Goal: Task Accomplishment & Management: Use online tool/utility

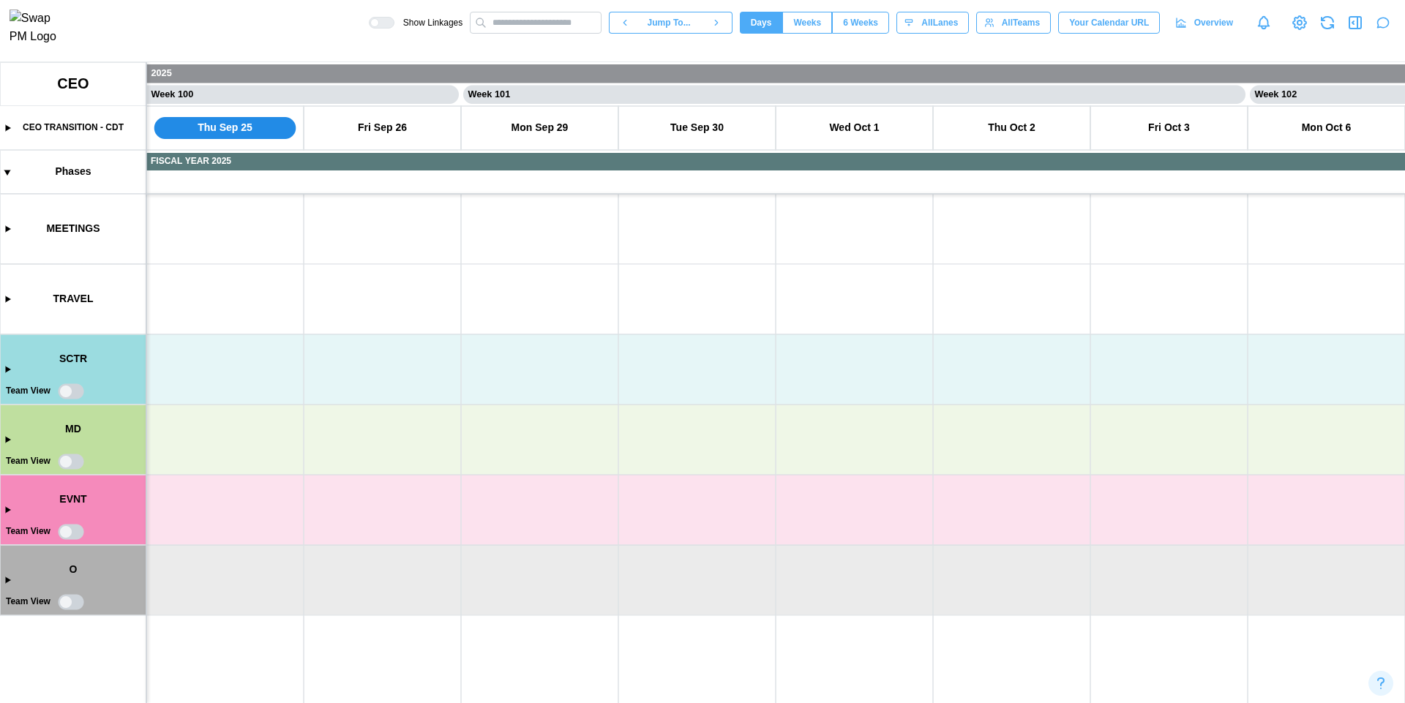
scroll to position [0, 78360]
type textarea "*"
click at [67, 391] on canvas at bounding box center [702, 382] width 1405 height 641
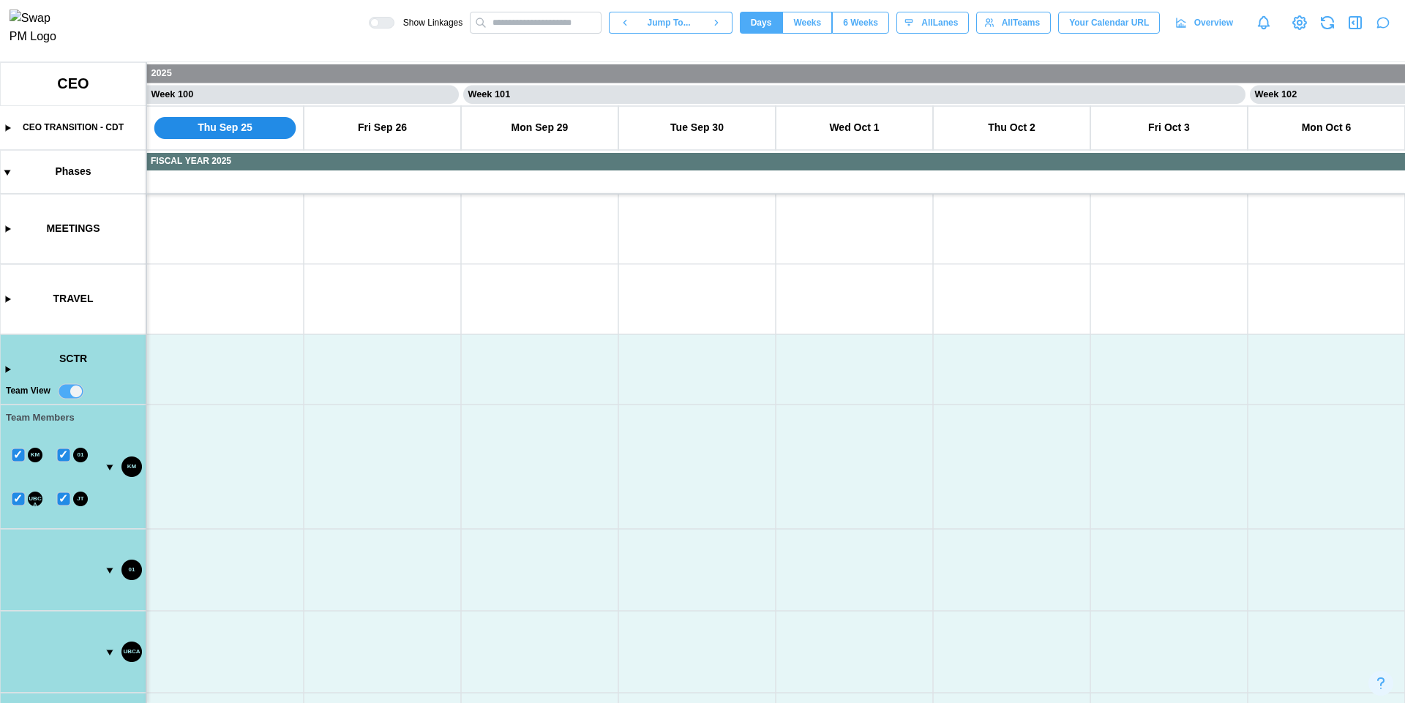
click at [77, 394] on canvas at bounding box center [702, 382] width 1405 height 641
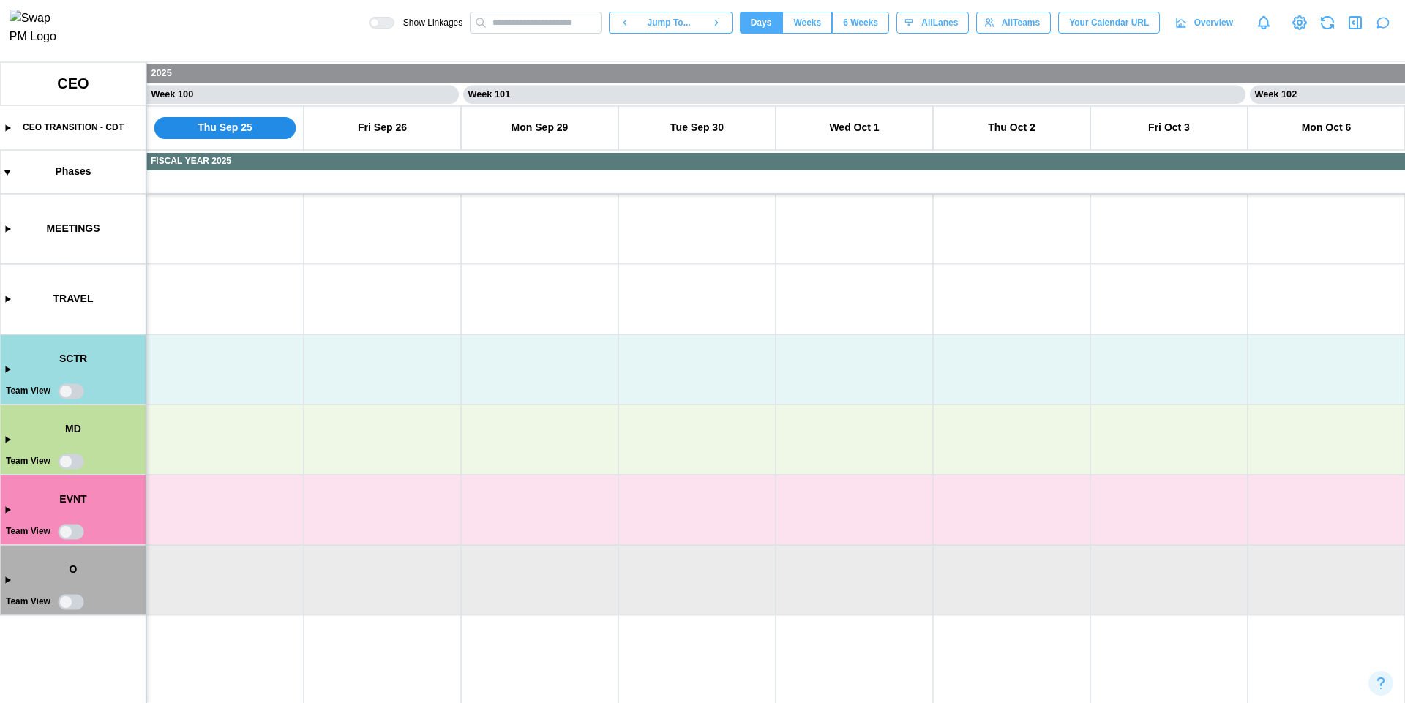
click at [63, 391] on canvas at bounding box center [702, 382] width 1405 height 641
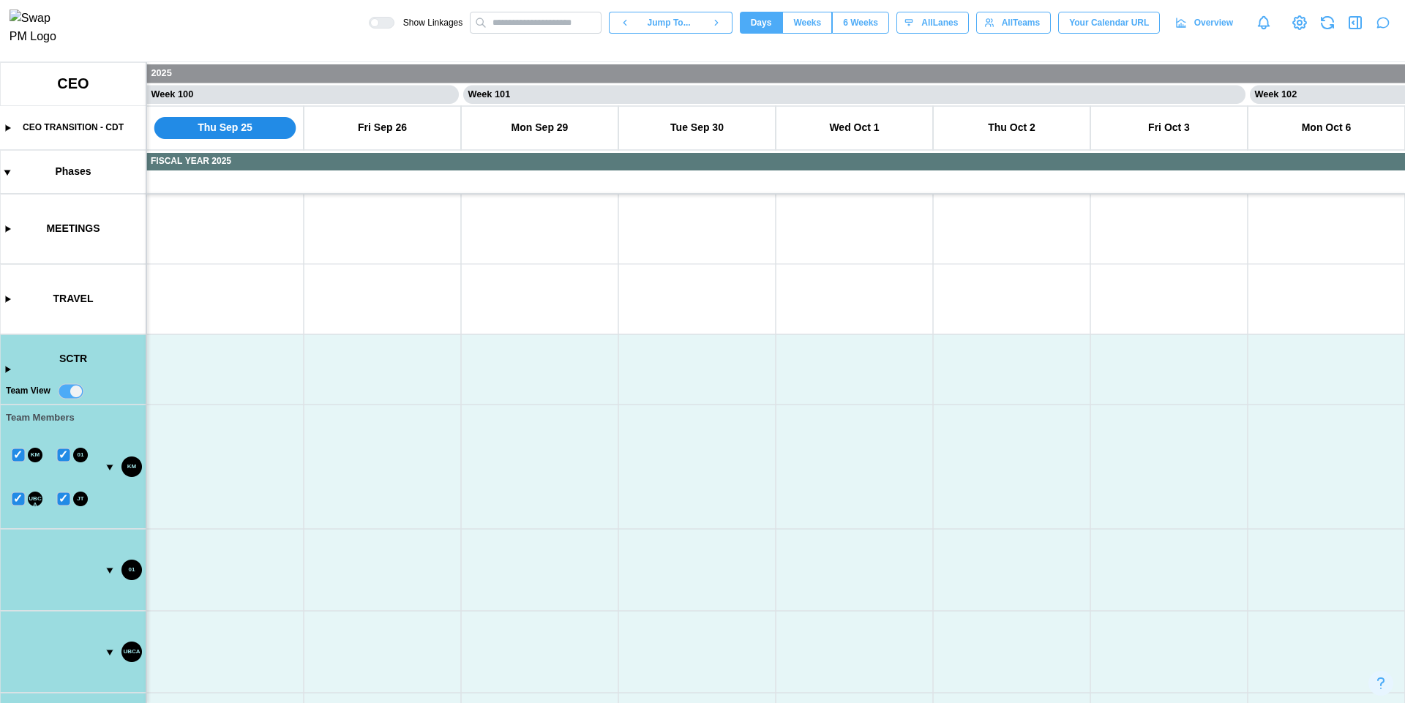
click at [75, 392] on canvas at bounding box center [702, 382] width 1405 height 641
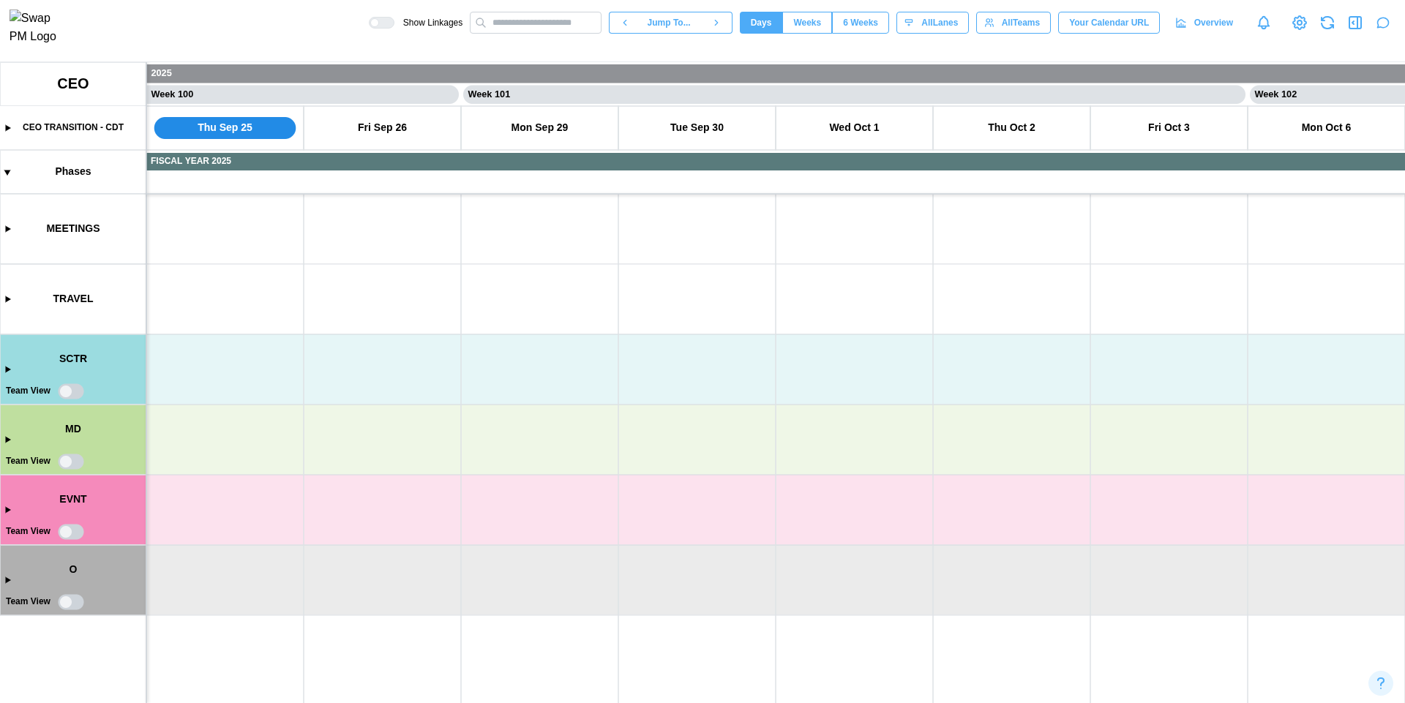
click at [71, 392] on canvas at bounding box center [702, 382] width 1405 height 641
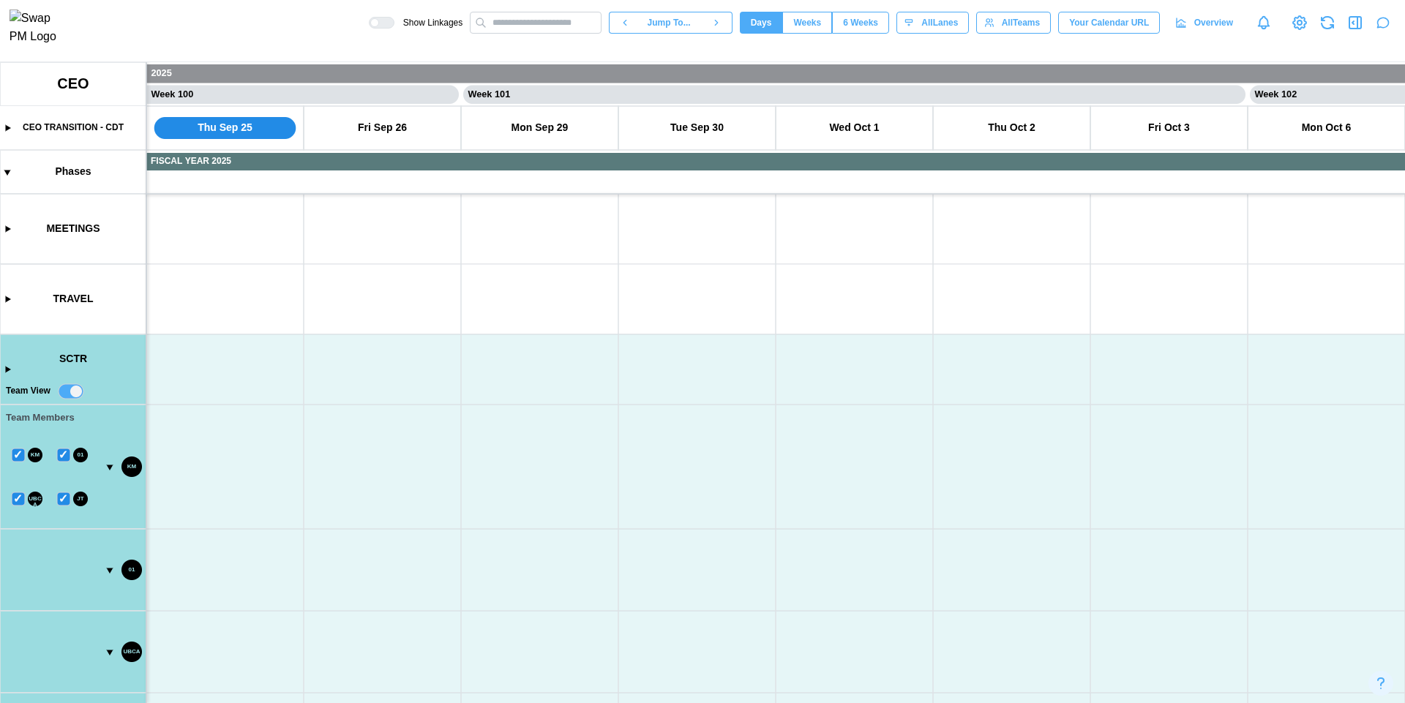
click at [80, 392] on canvas at bounding box center [702, 382] width 1405 height 641
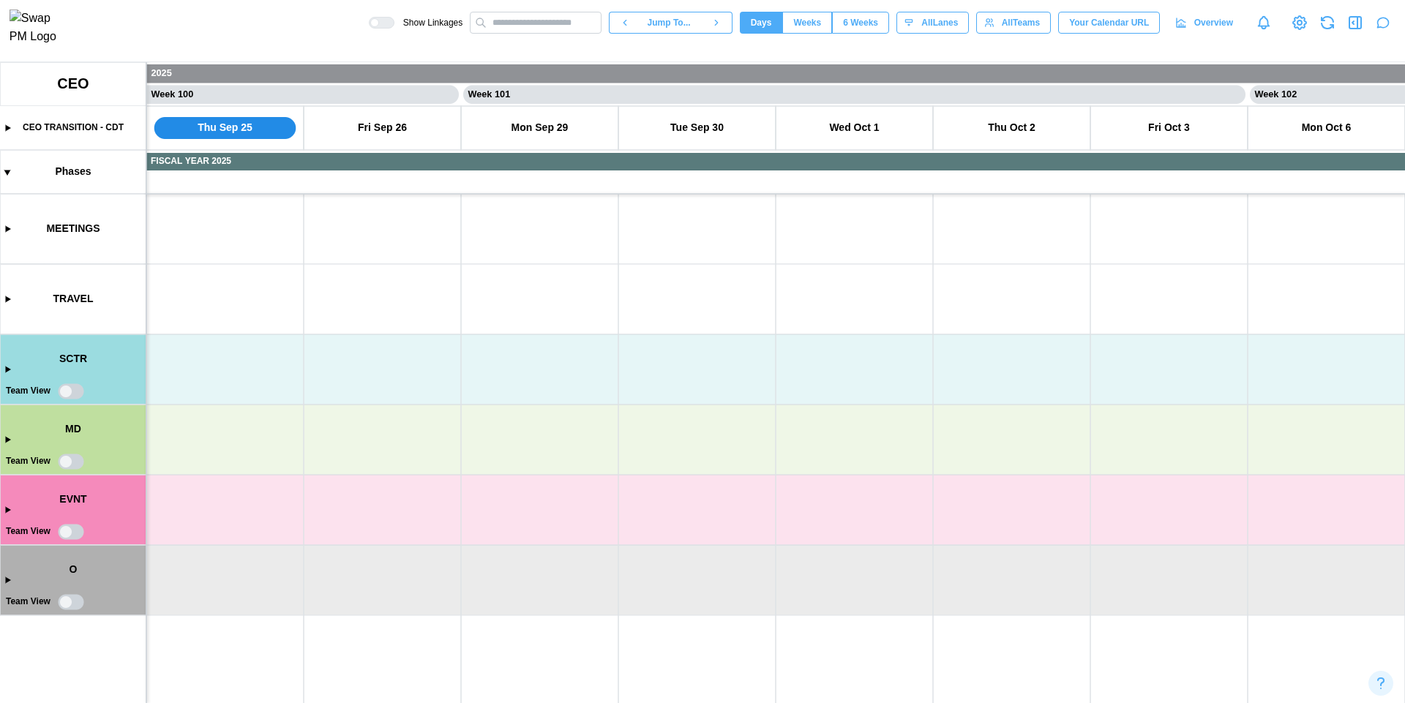
click at [70, 394] on canvas at bounding box center [702, 382] width 1405 height 641
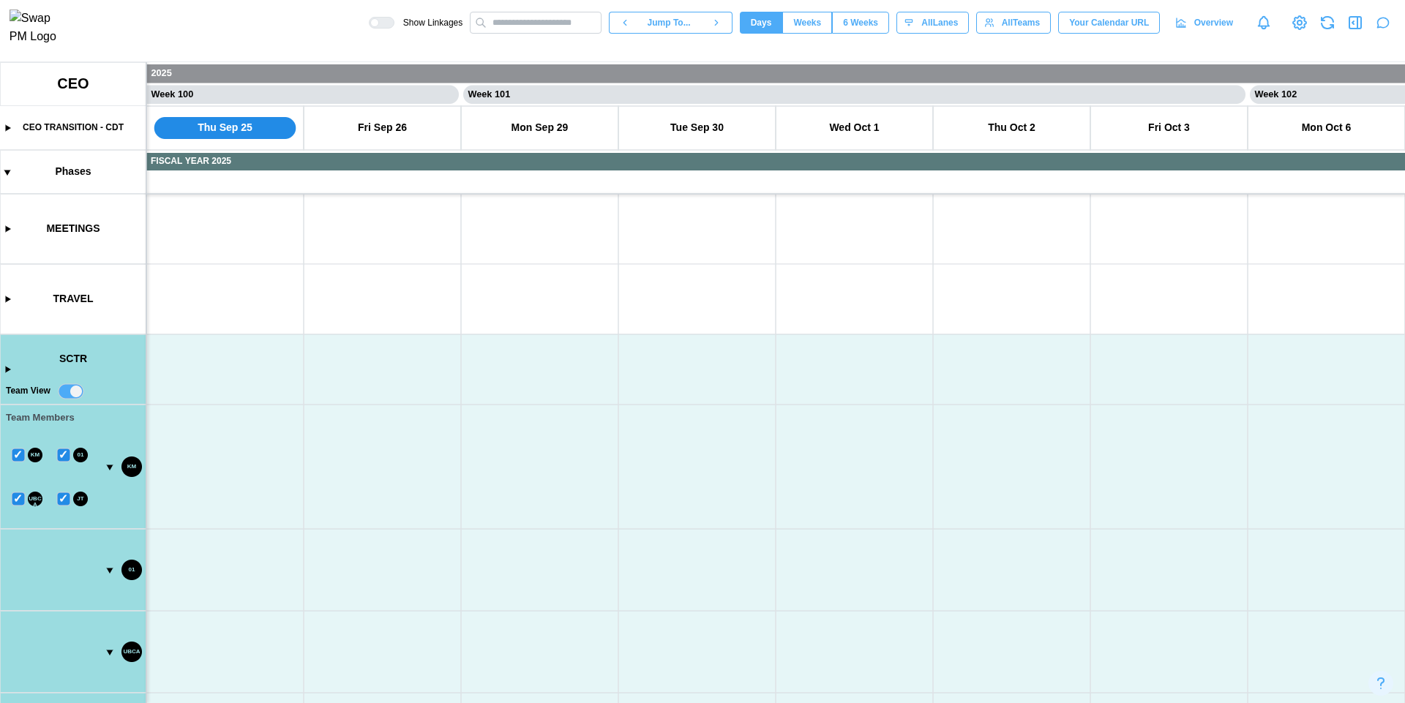
click at [76, 393] on canvas at bounding box center [702, 382] width 1405 height 641
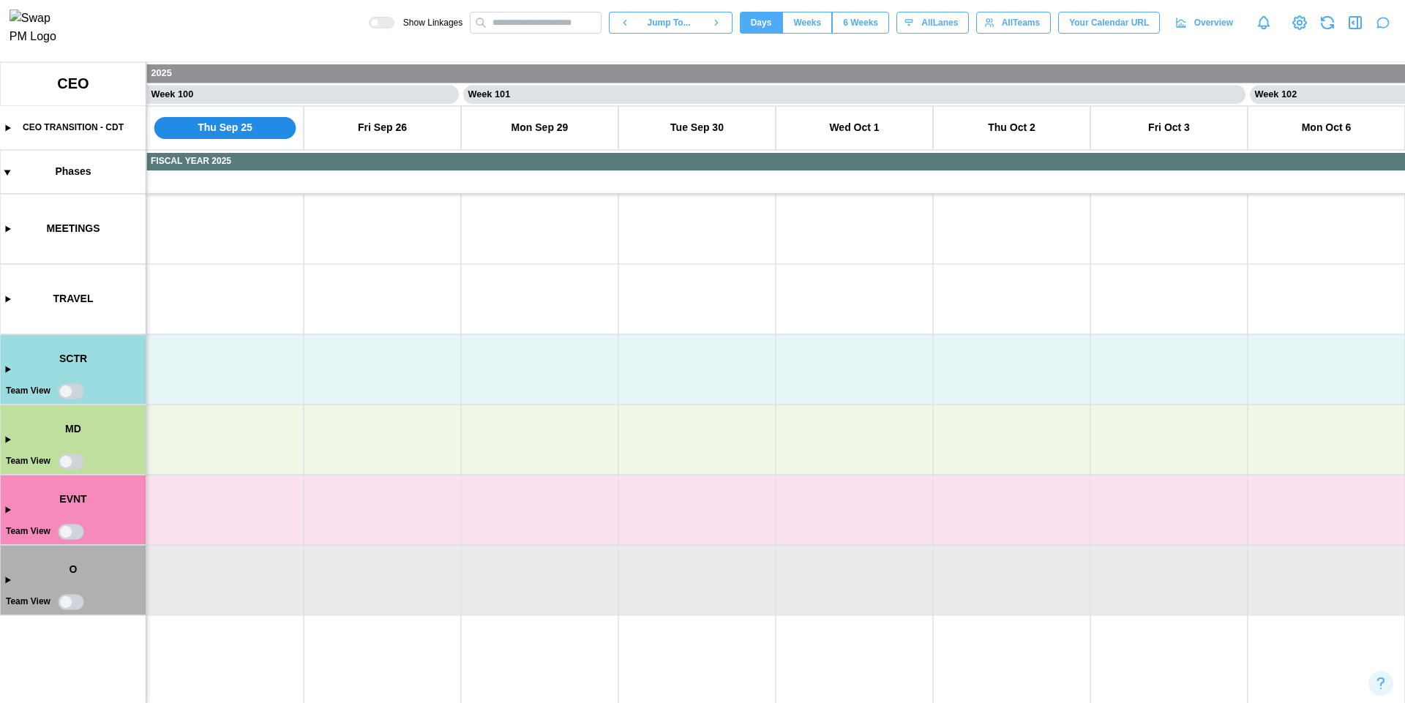
click at [59, 392] on canvas at bounding box center [702, 382] width 1405 height 641
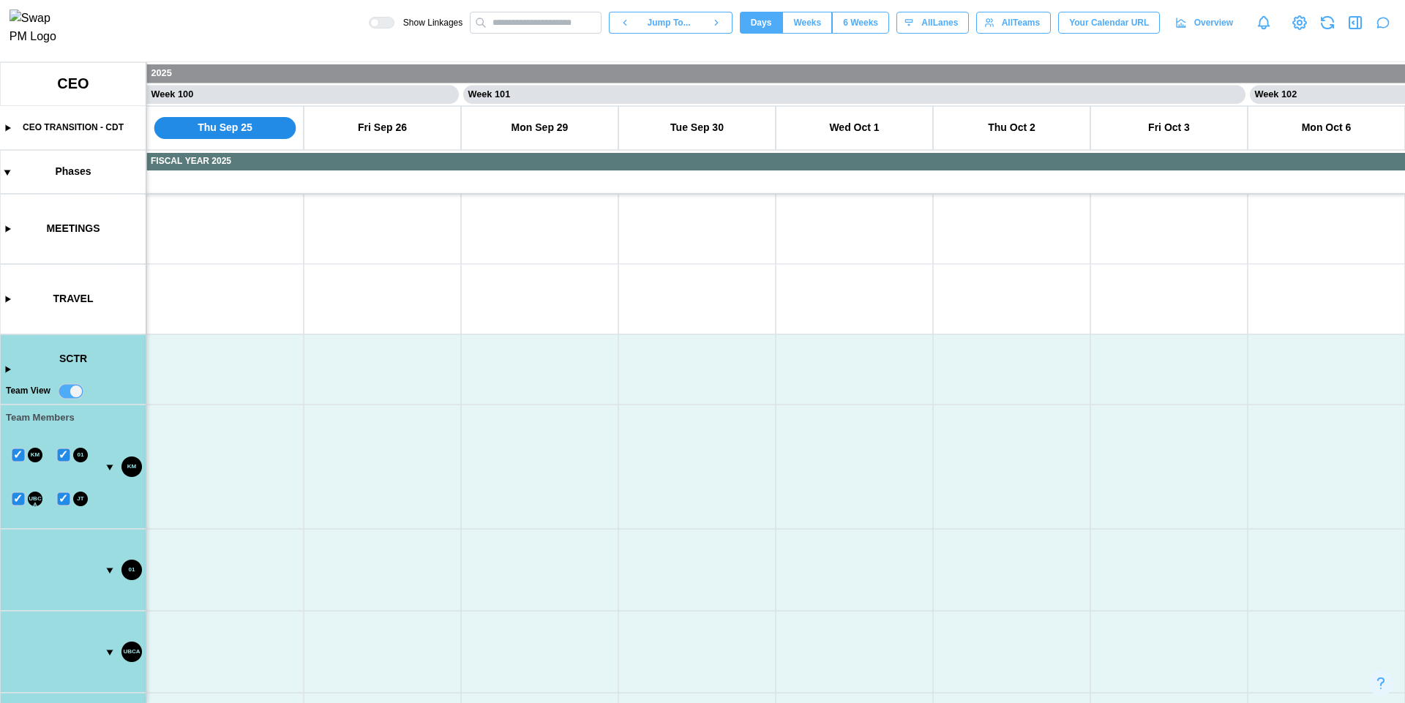
click at [73, 393] on canvas at bounding box center [702, 382] width 1405 height 641
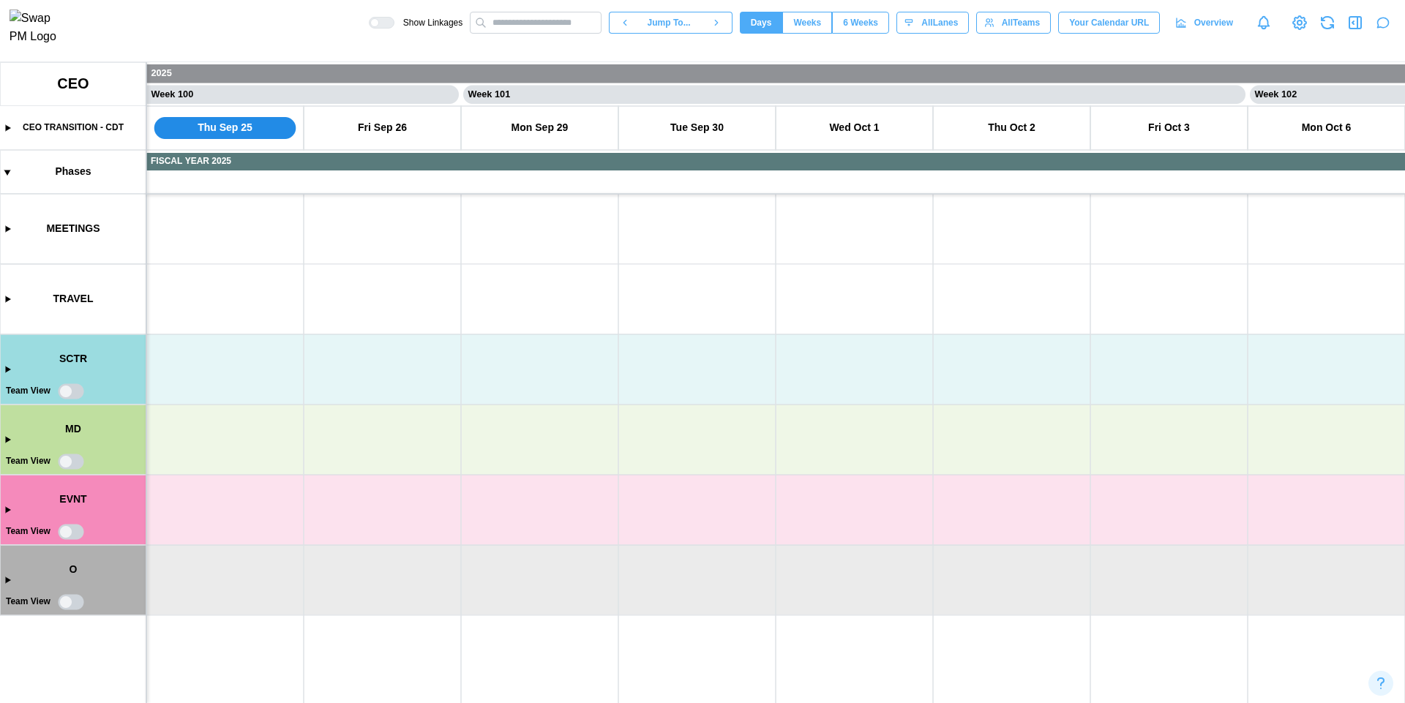
click at [64, 460] on canvas at bounding box center [702, 382] width 1405 height 641
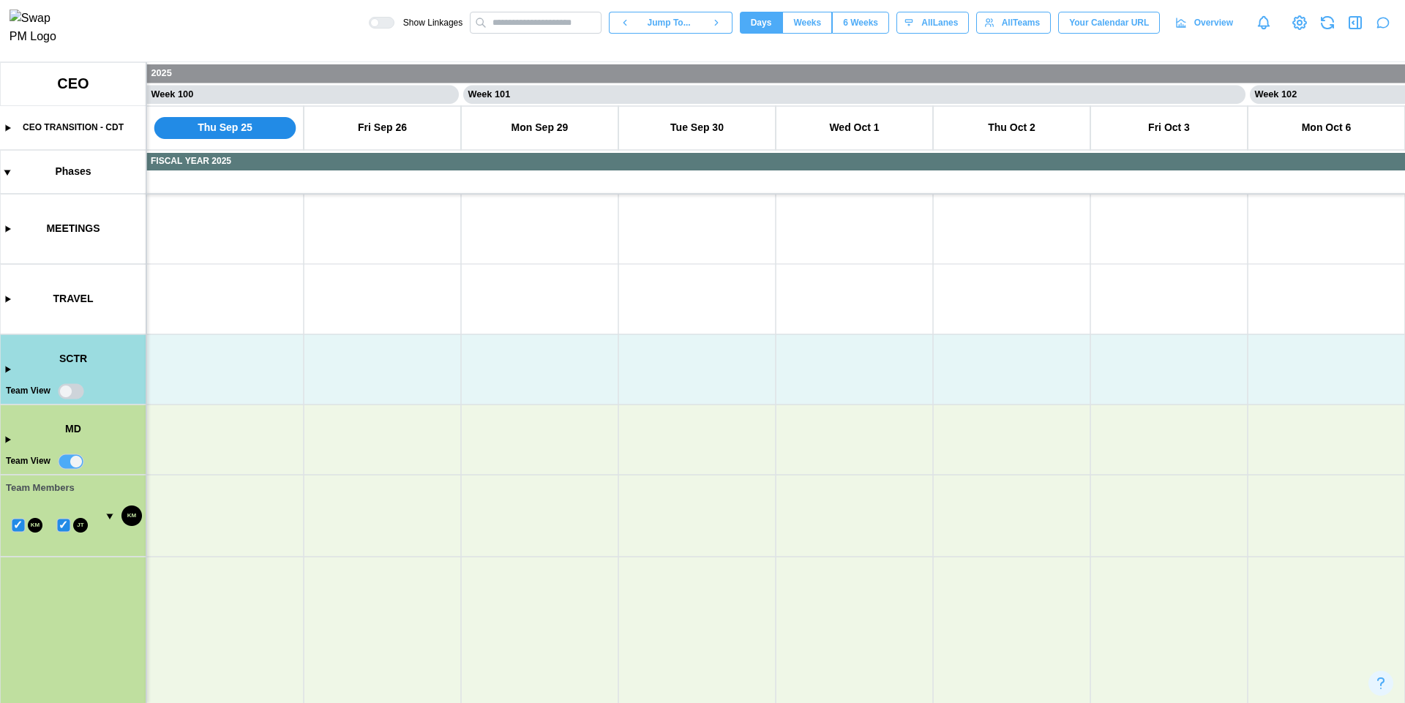
click at [64, 460] on canvas at bounding box center [702, 382] width 1405 height 641
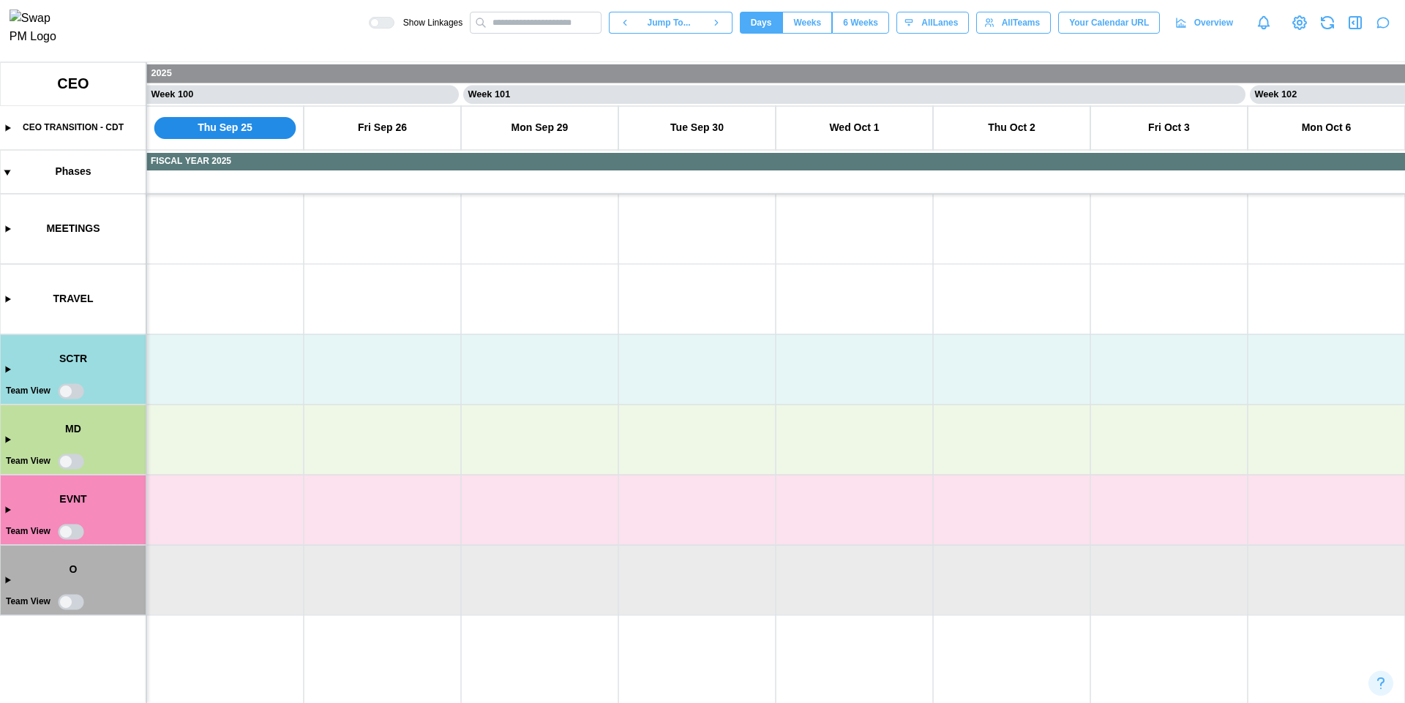
click at [64, 460] on canvas at bounding box center [702, 382] width 1405 height 641
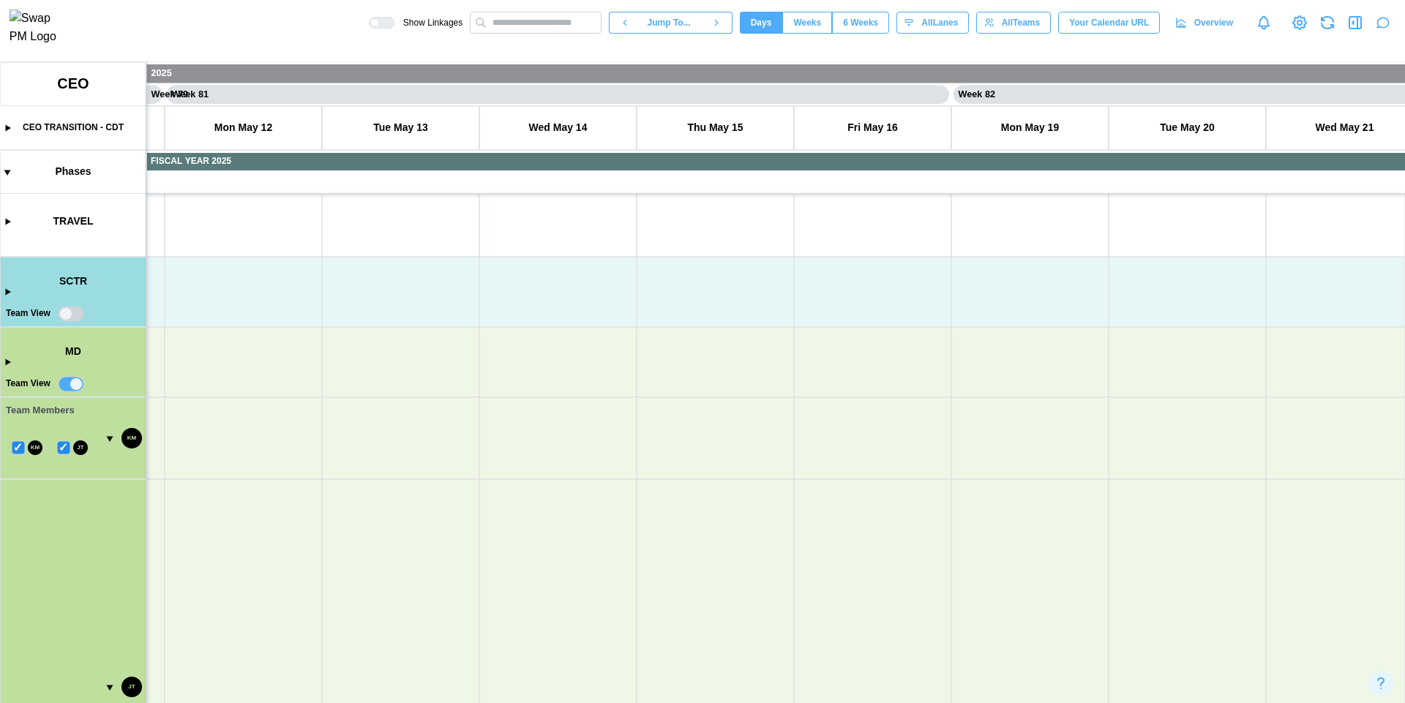
scroll to position [0, 64116]
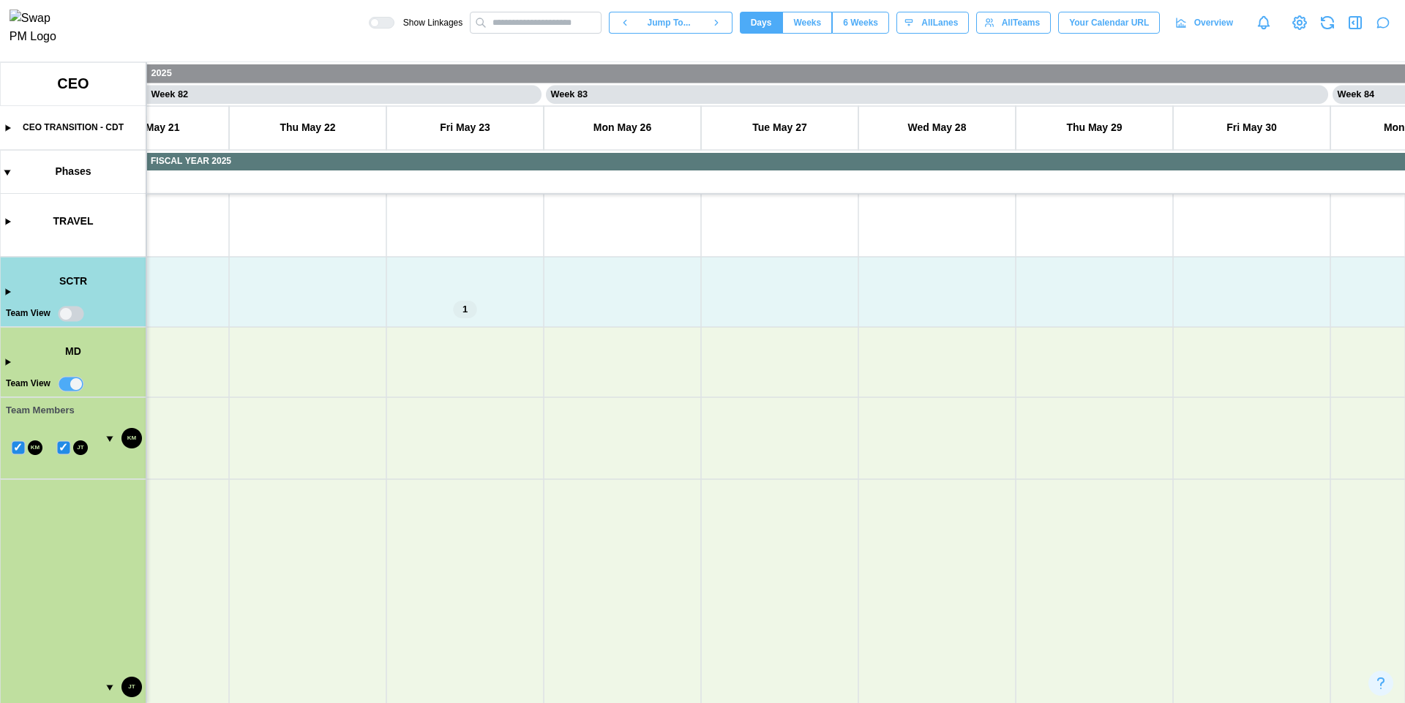
click at [16, 452] on canvas at bounding box center [702, 382] width 1405 height 641
click at [63, 452] on canvas at bounding box center [702, 382] width 1405 height 641
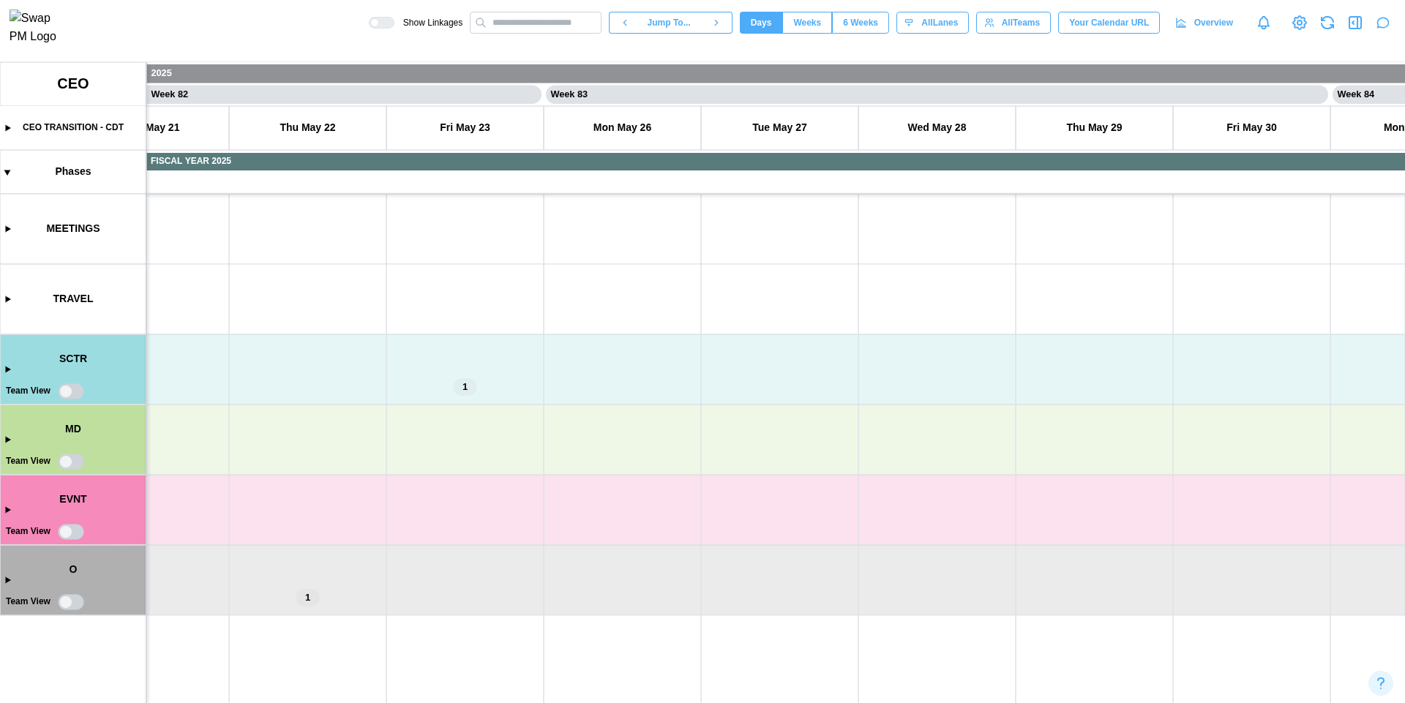
click at [70, 533] on canvas at bounding box center [702, 382] width 1405 height 641
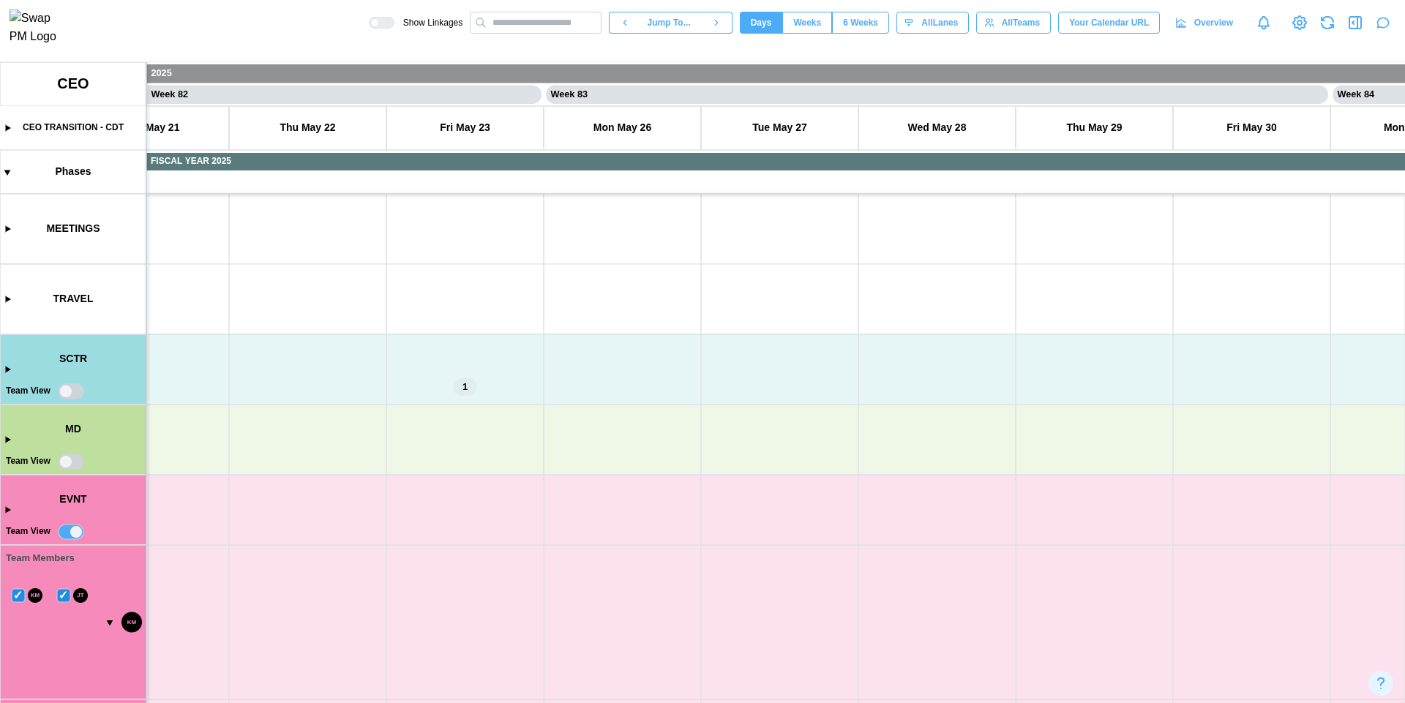
scroll to position [319, 0]
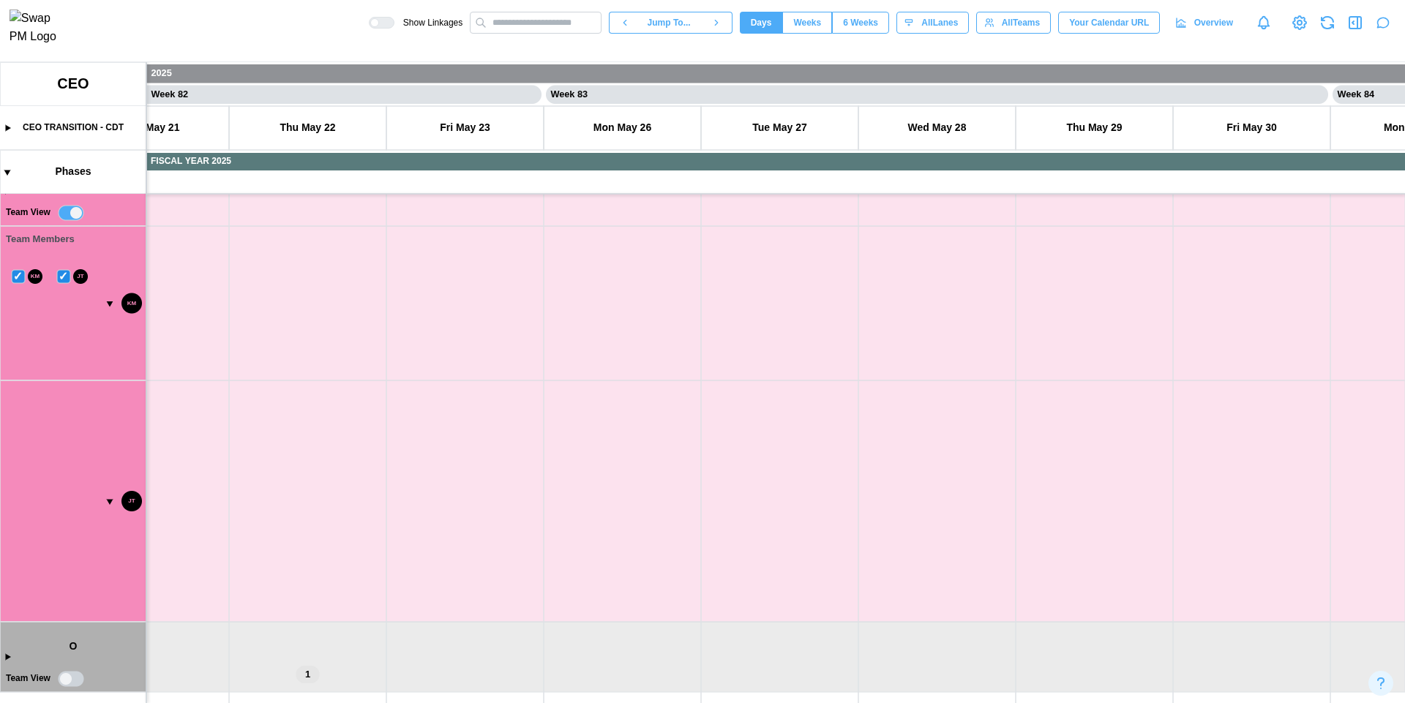
click at [63, 279] on canvas at bounding box center [702, 382] width 1405 height 641
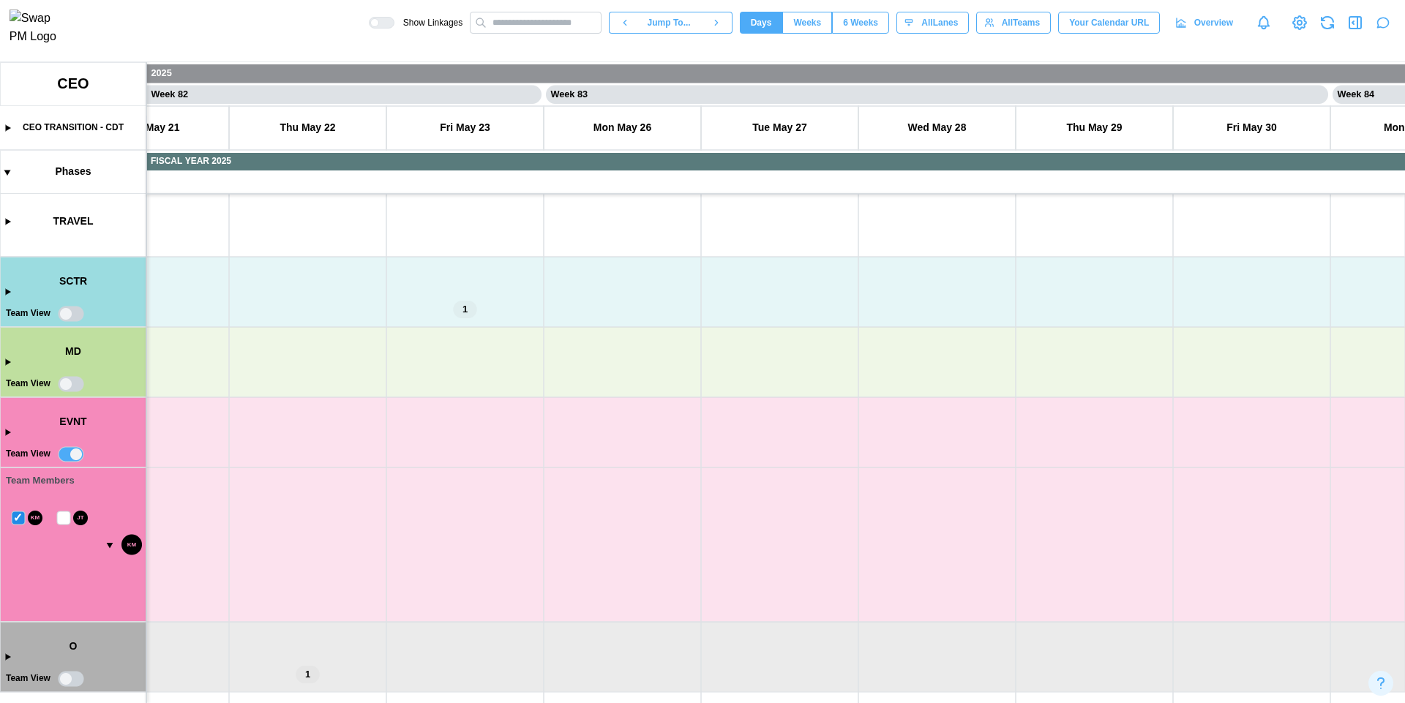
click at [19, 520] on canvas at bounding box center [702, 382] width 1405 height 641
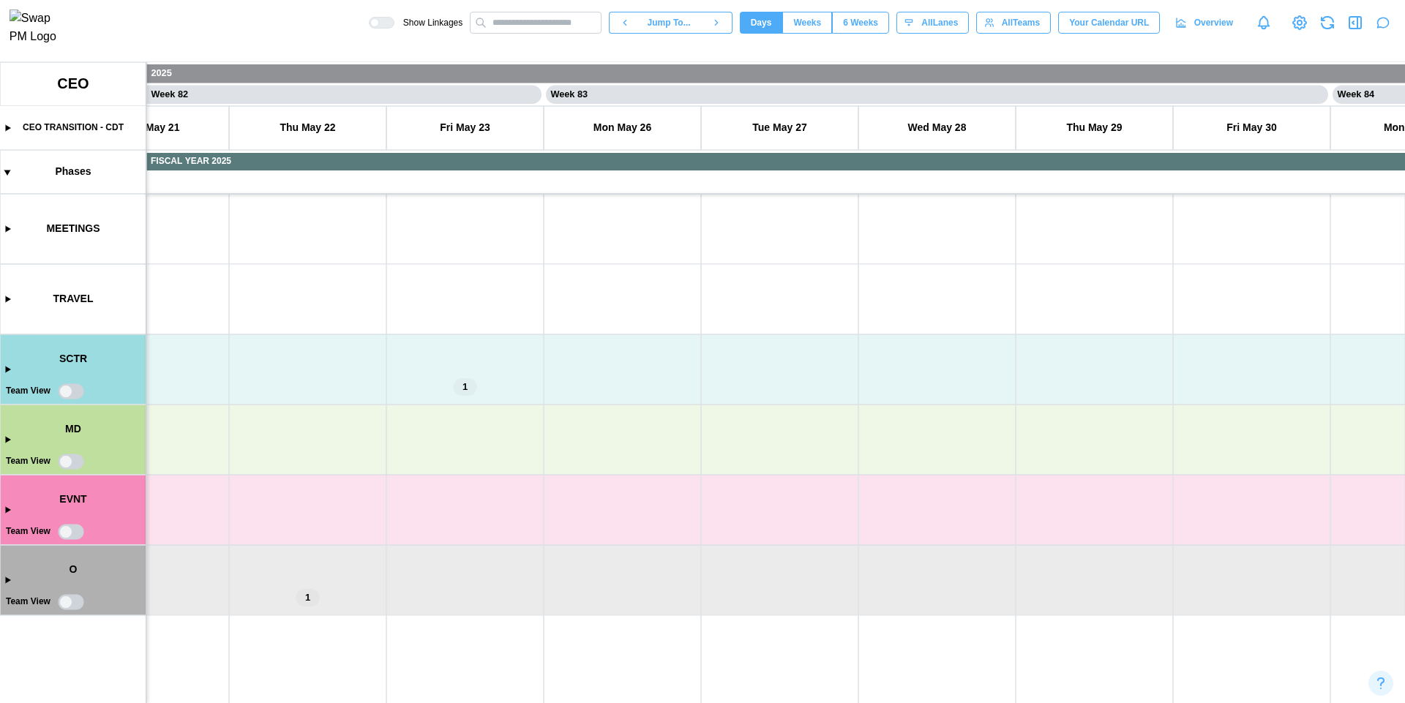
click at [59, 609] on canvas at bounding box center [702, 382] width 1405 height 641
click at [67, 605] on canvas at bounding box center [702, 382] width 1405 height 641
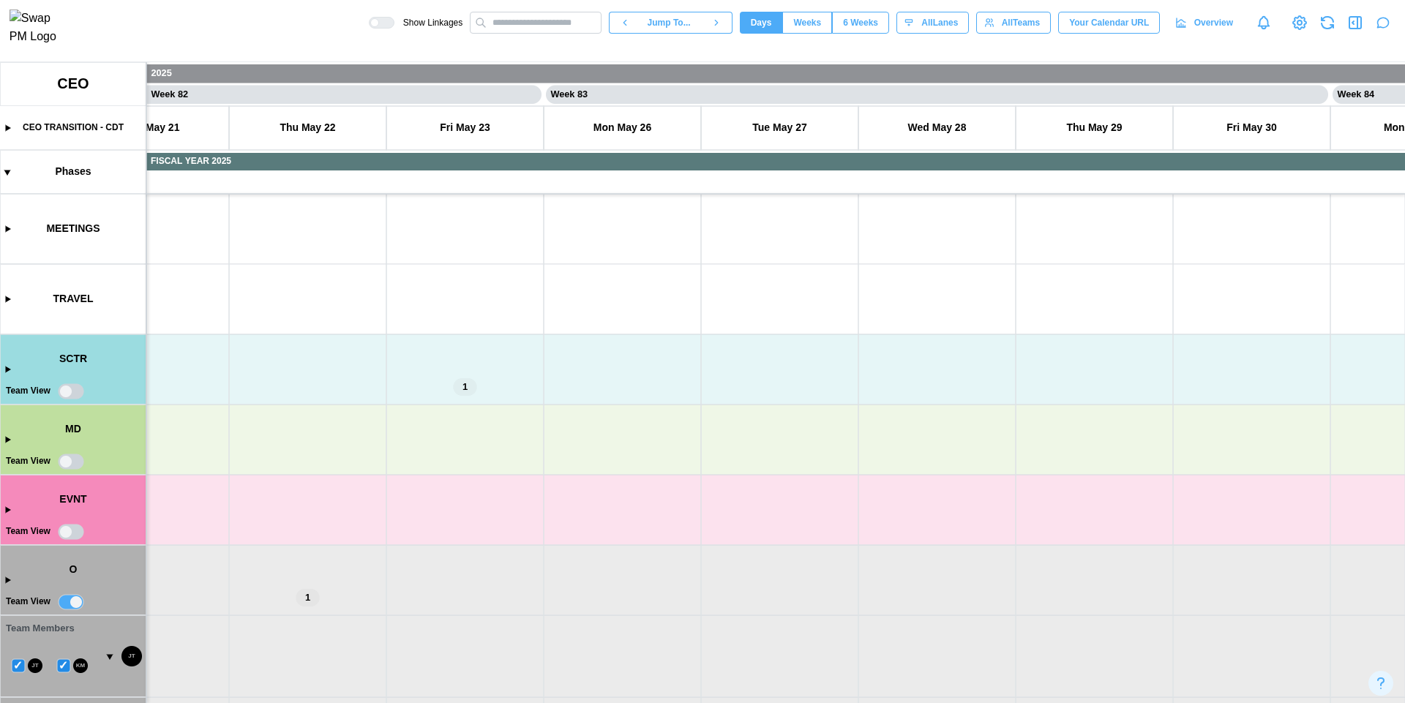
scroll to position [87, 0]
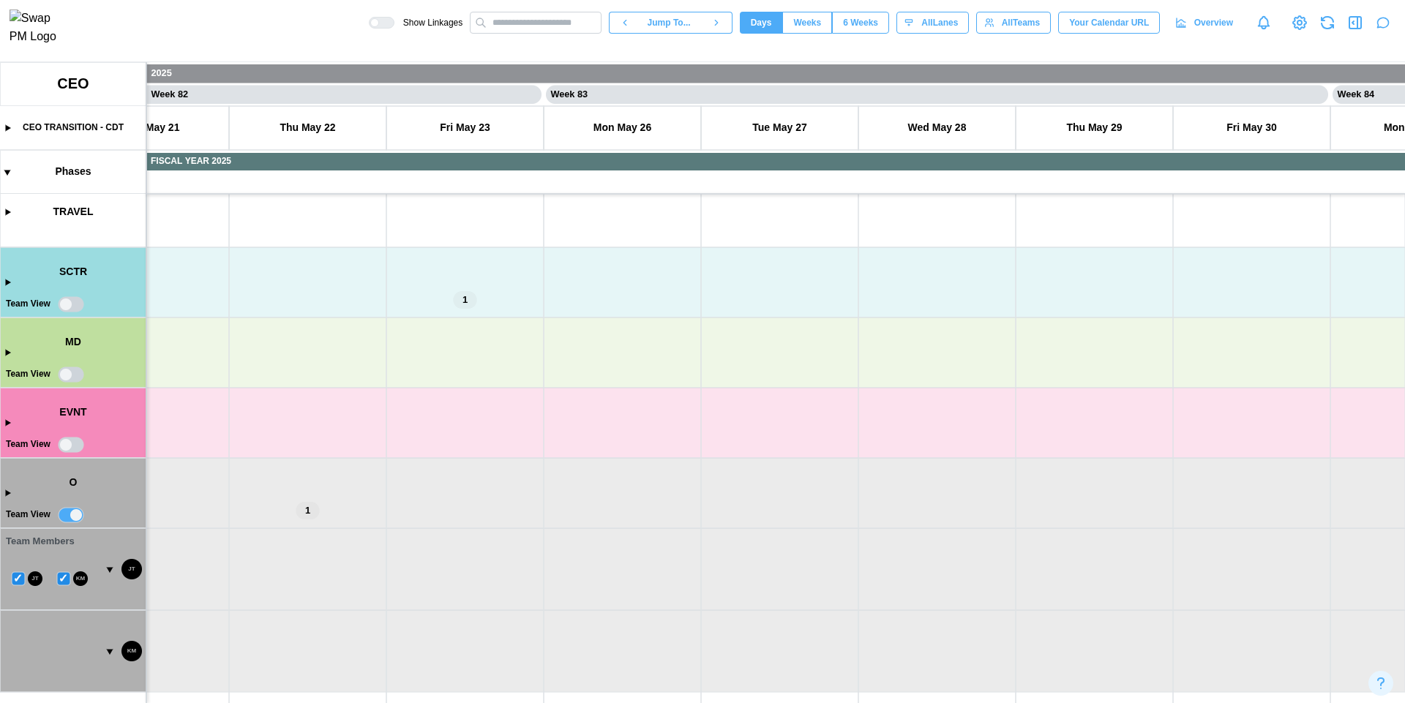
click at [64, 578] on canvas at bounding box center [702, 382] width 1405 height 641
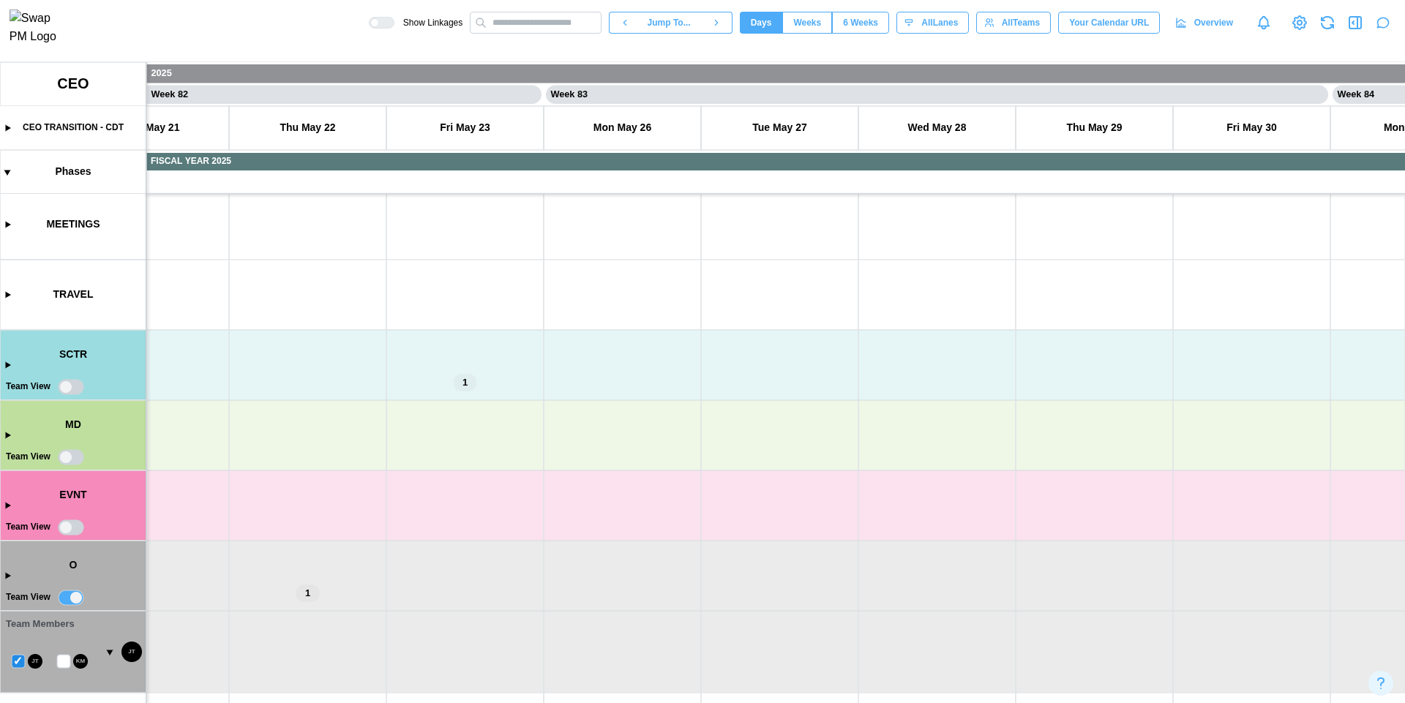
click at [22, 662] on canvas at bounding box center [702, 382] width 1405 height 641
